Goal: Register for event/course

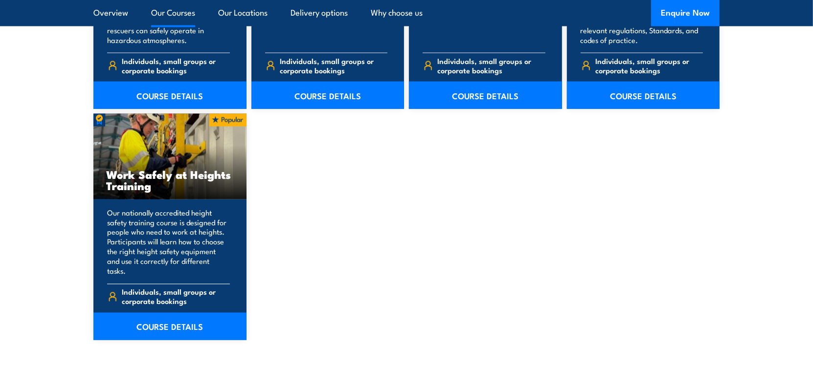
scroll to position [1223, 0]
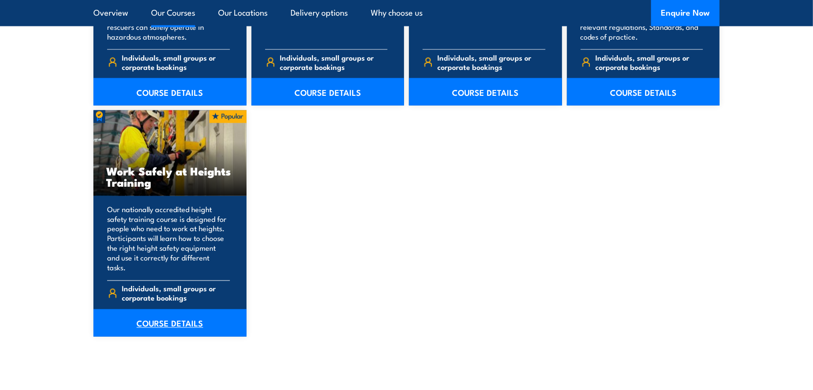
click at [184, 313] on link "COURSE DETAILS" at bounding box center [169, 323] width 153 height 27
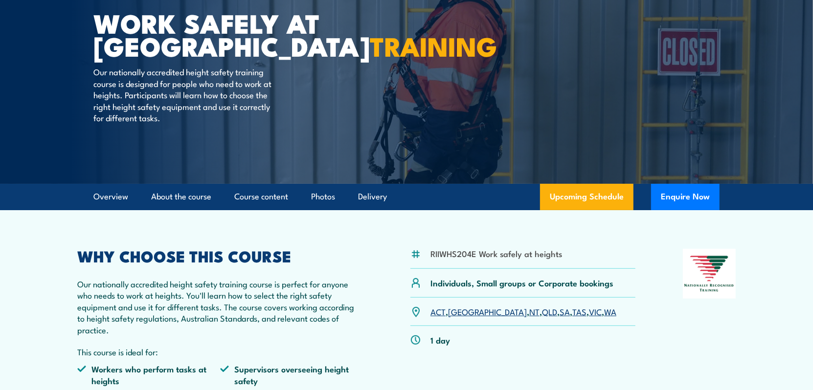
scroll to position [98, 0]
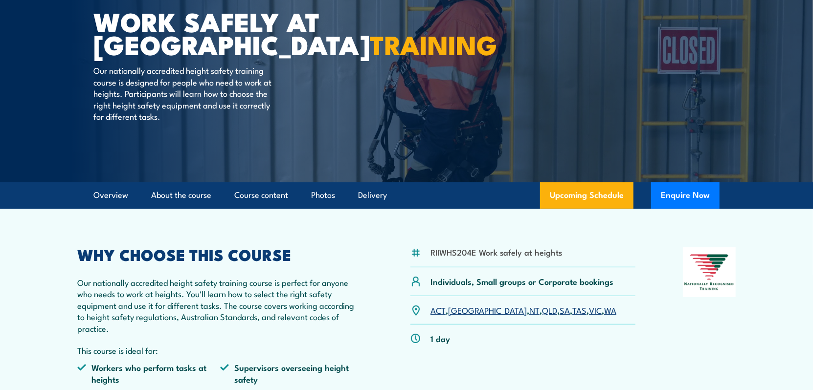
click at [542, 311] on link "QLD" at bounding box center [549, 310] width 15 height 12
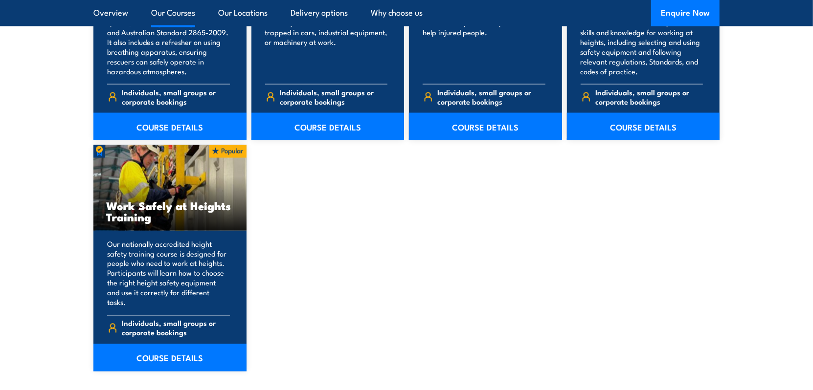
scroll to position [1223, 0]
